Goal: Transaction & Acquisition: Purchase product/service

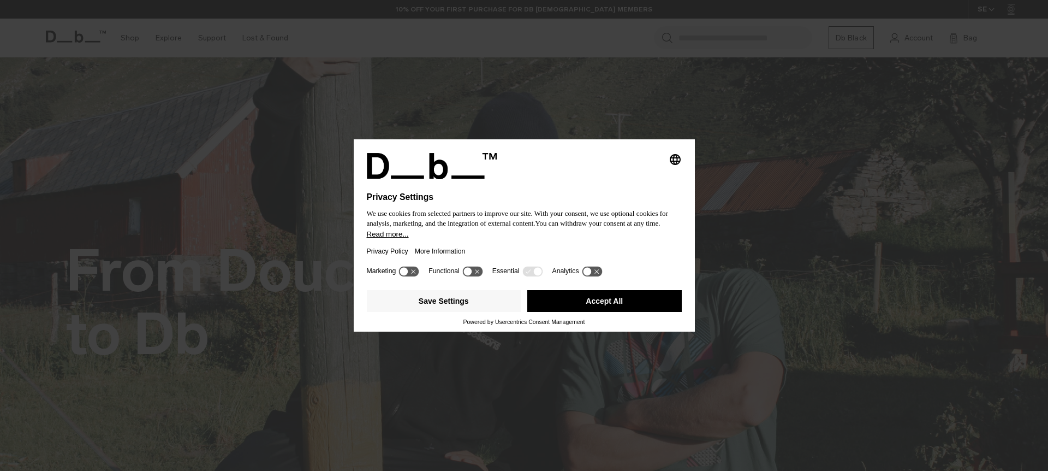
click at [573, 311] on button "Accept All" at bounding box center [604, 301] width 154 height 22
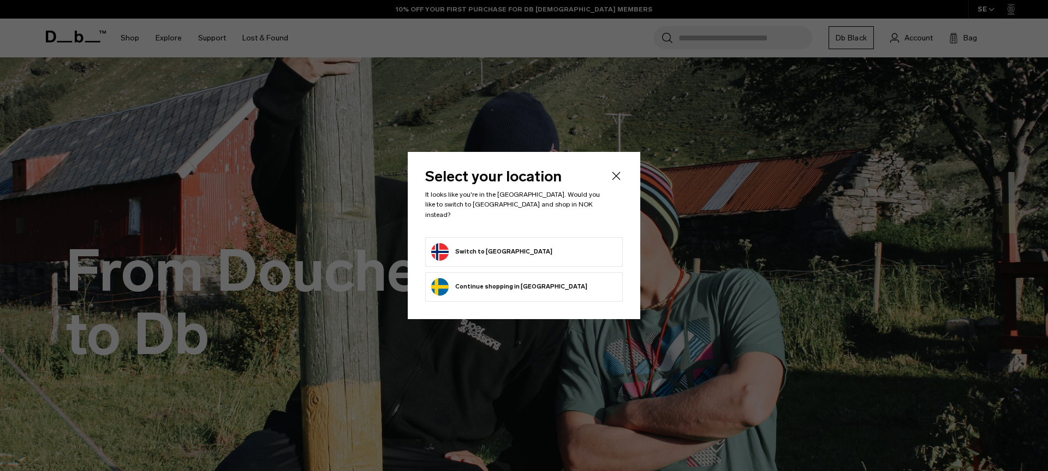
click at [481, 246] on button "Switch to Norway" at bounding box center [491, 251] width 121 height 17
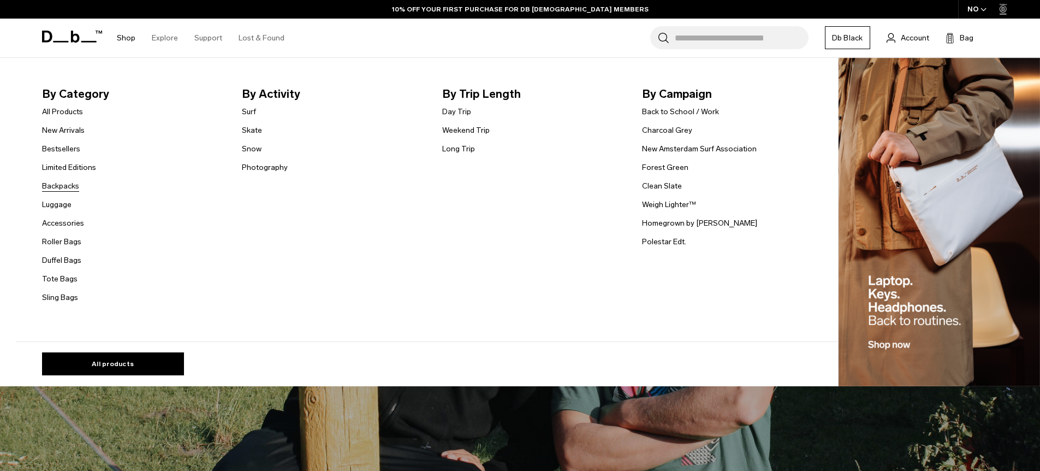
click at [74, 183] on link "Backpacks" at bounding box center [60, 185] width 37 height 11
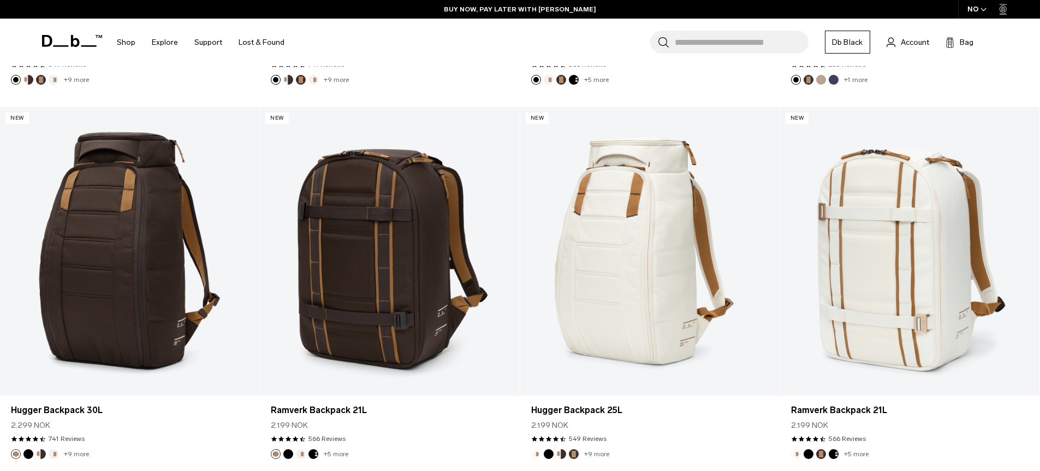
scroll to position [224, 0]
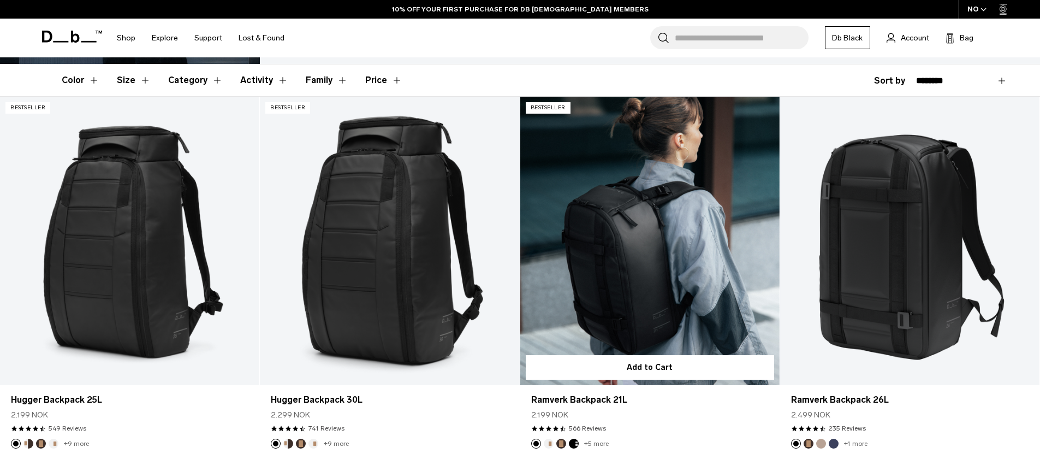
click at [718, 166] on link "Ramverk Backpack 21L" at bounding box center [649, 241] width 259 height 288
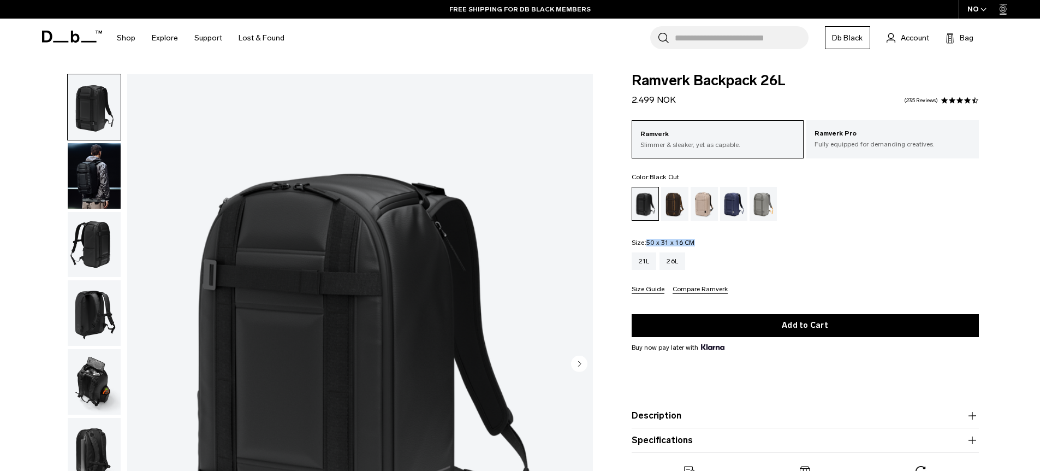
drag, startPoint x: 694, startPoint y: 244, endPoint x: 649, endPoint y: 245, distance: 44.8
click at [649, 245] on span "50 x 31 x 16 CM" at bounding box center [670, 243] width 49 height 8
copy span "50 x 31 x 16 CM"
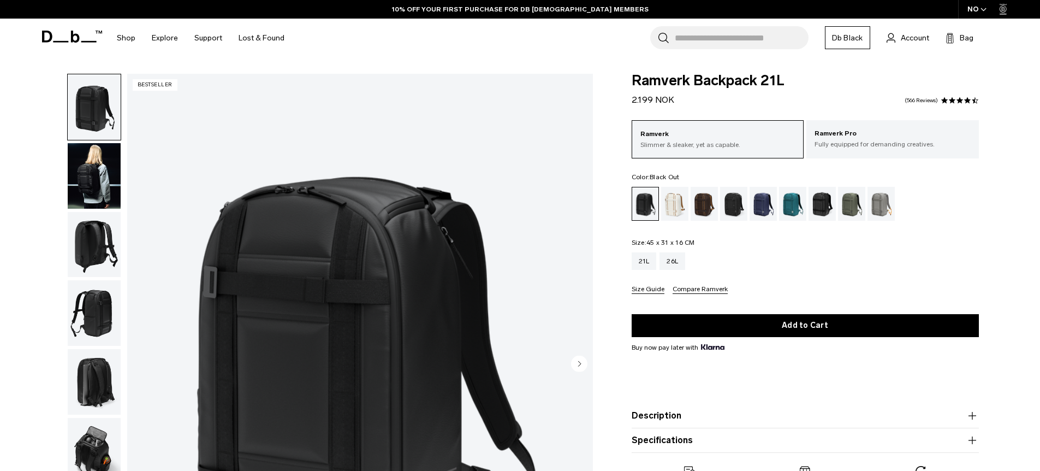
click at [93, 191] on img "button" at bounding box center [94, 175] width 53 height 65
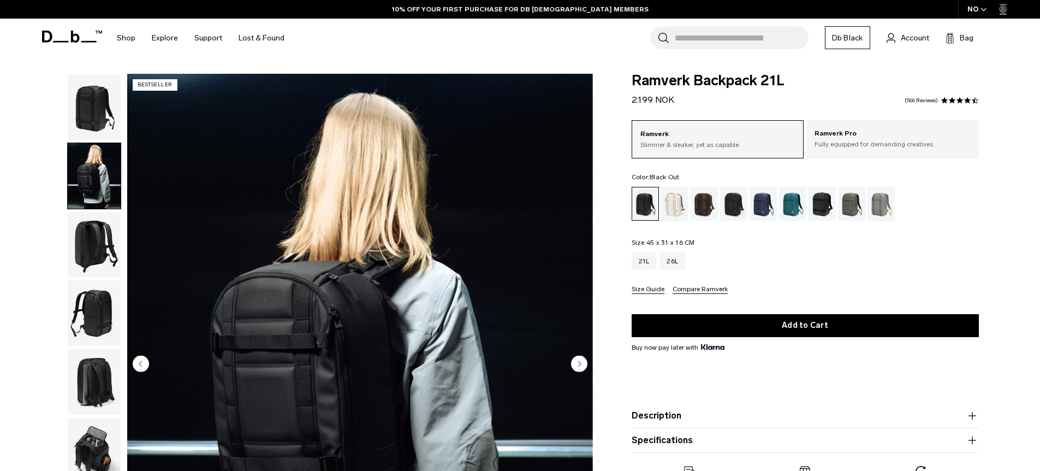
click at [88, 251] on img "button" at bounding box center [94, 244] width 53 height 65
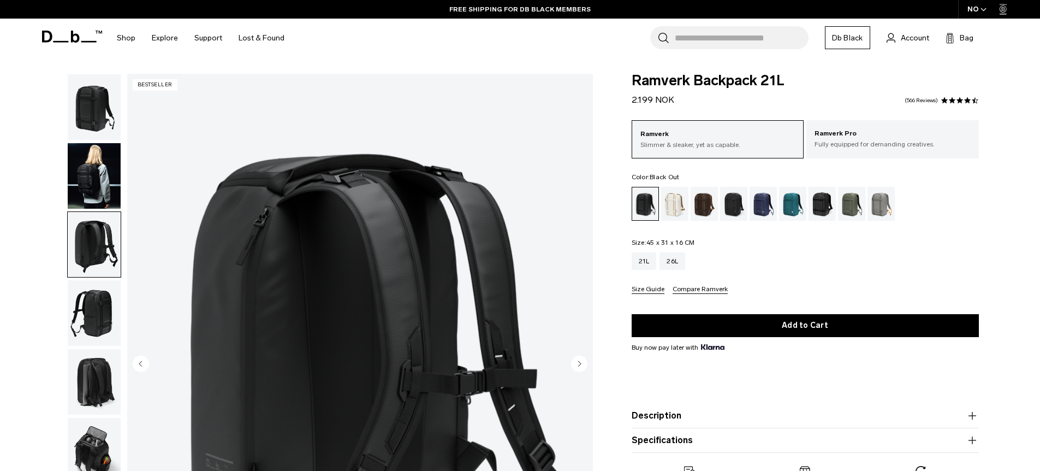
click at [90, 139] on img "button" at bounding box center [94, 106] width 53 height 65
